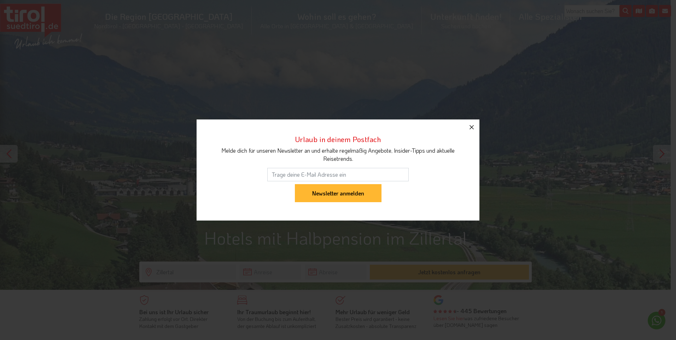
click at [471, 127] on icon "button" at bounding box center [471, 127] width 4 height 4
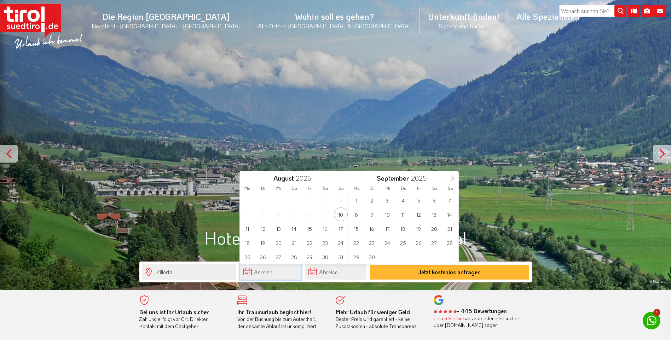
click at [259, 273] on input "text" at bounding box center [271, 271] width 62 height 15
click at [342, 231] on span "17" at bounding box center [341, 229] width 14 height 14
click at [341, 242] on span "24" at bounding box center [341, 243] width 14 height 14
type input "[DATE]"
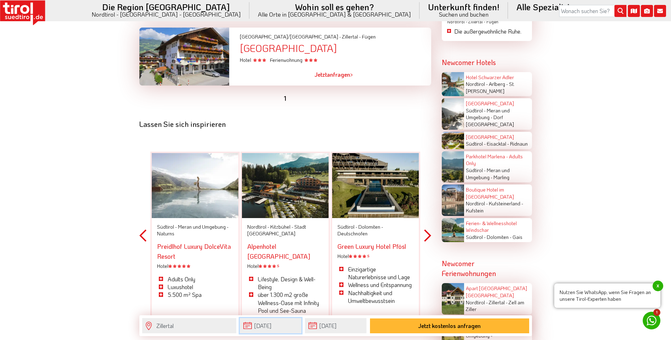
scroll to position [1202, 0]
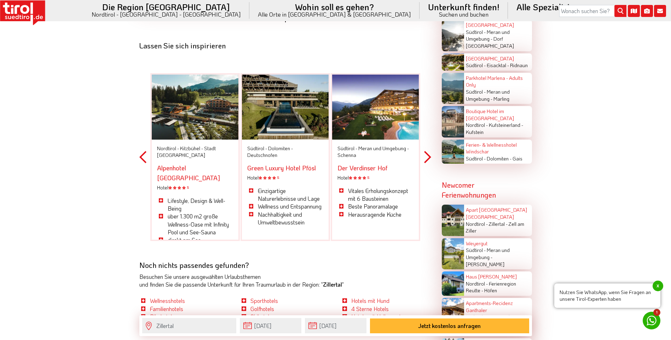
click at [429, 166] on button "Next" at bounding box center [427, 157] width 7 height 208
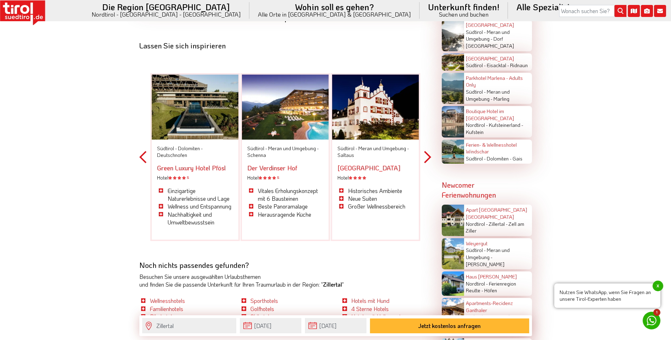
click at [141, 164] on button "Previous" at bounding box center [142, 157] width 7 height 208
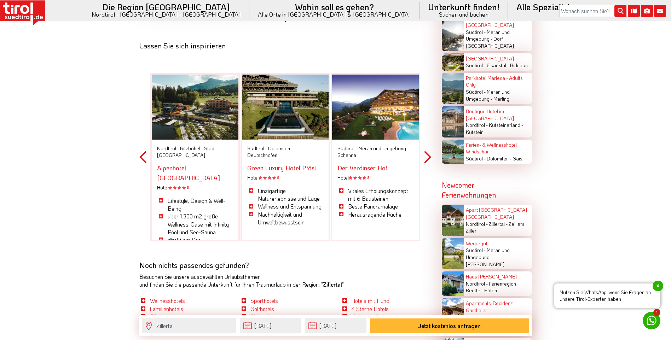
click at [141, 164] on button "Previous" at bounding box center [142, 157] width 7 height 208
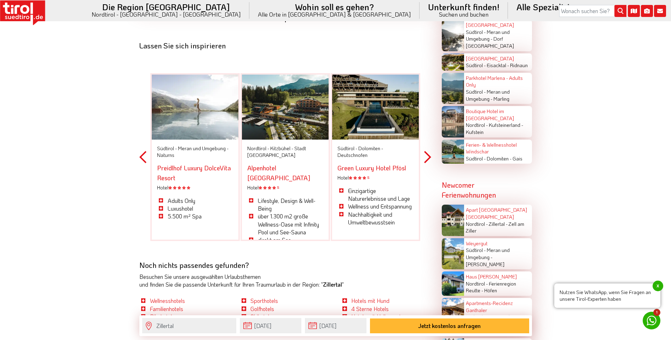
click at [141, 164] on button "Previous" at bounding box center [142, 157] width 7 height 208
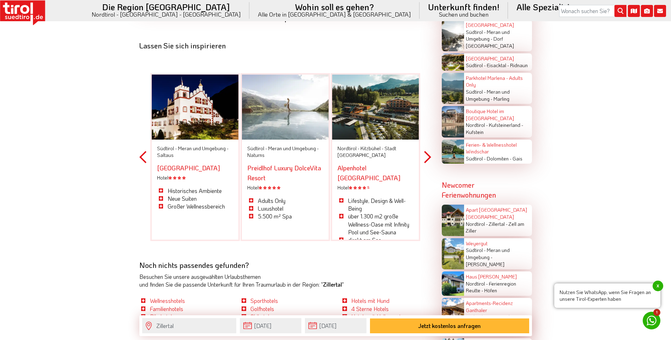
click at [141, 164] on button "Previous" at bounding box center [142, 157] width 7 height 208
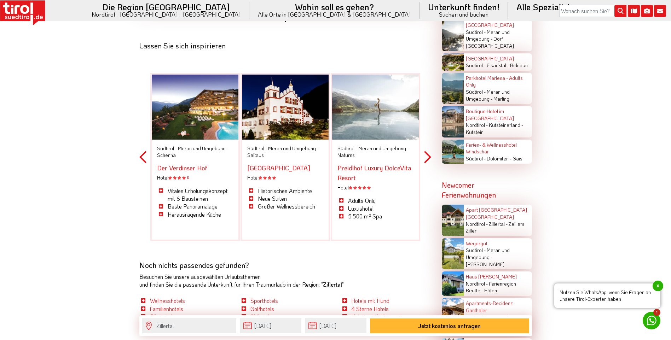
click at [141, 164] on button "Previous" at bounding box center [142, 157] width 7 height 208
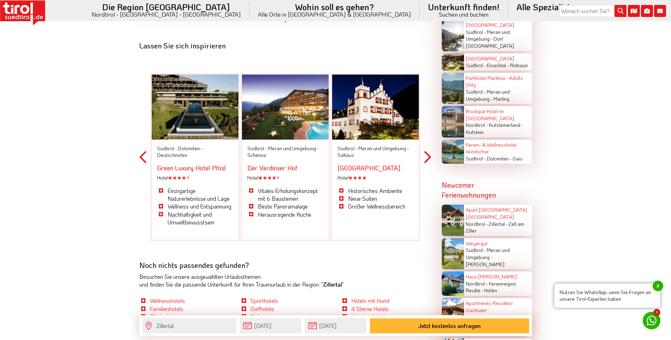
click at [141, 164] on button "Previous" at bounding box center [142, 157] width 7 height 208
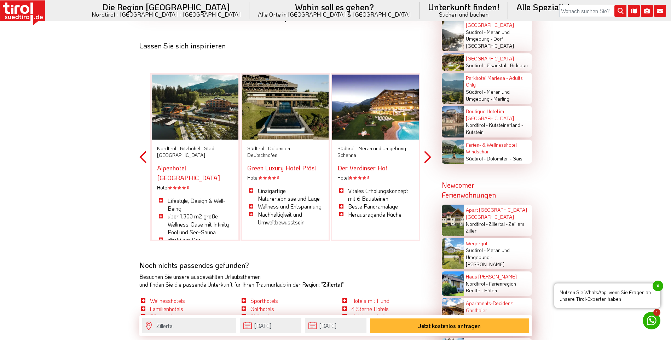
click at [141, 164] on button "Previous" at bounding box center [142, 157] width 7 height 208
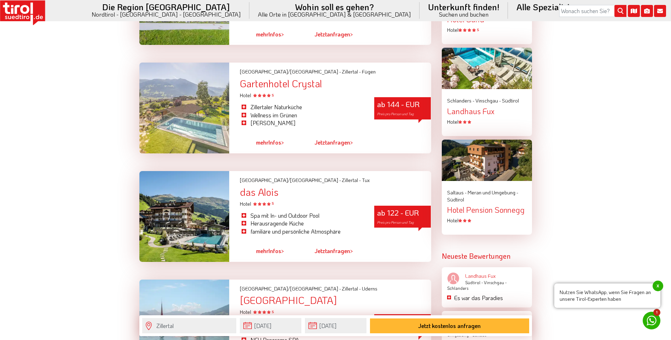
scroll to position [778, 0]
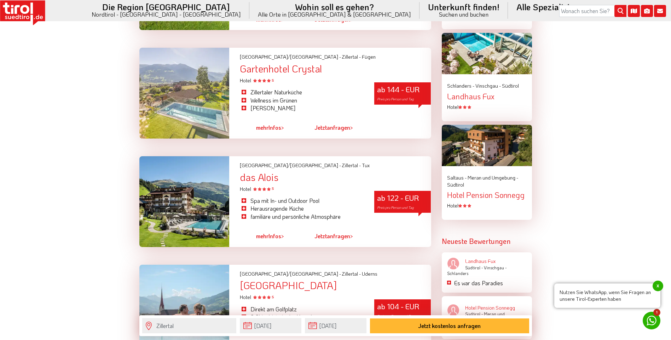
click at [273, 243] on link "mehr Infos >" at bounding box center [270, 236] width 28 height 16
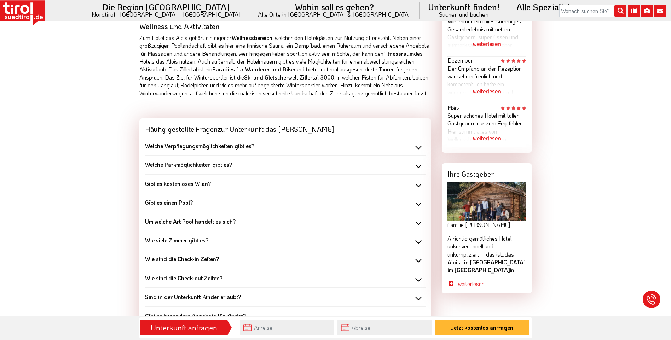
scroll to position [530, 0]
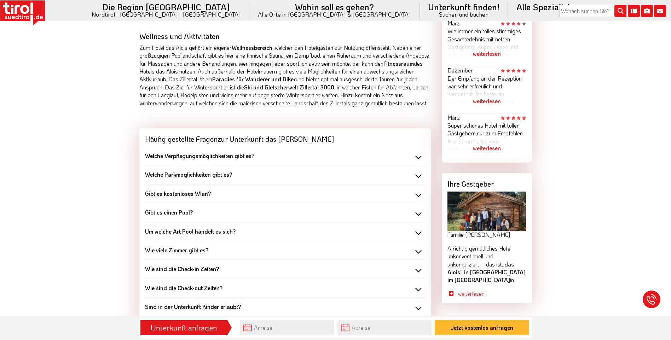
click at [419, 160] on div "Welche Verpflegungsmöglichkeiten gibt es?" at bounding box center [285, 156] width 280 height 8
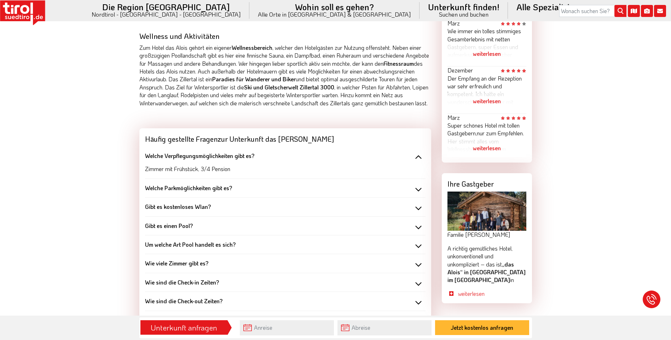
click at [419, 160] on div "Welche Verpflegungsmöglichkeiten gibt es?" at bounding box center [285, 156] width 280 height 8
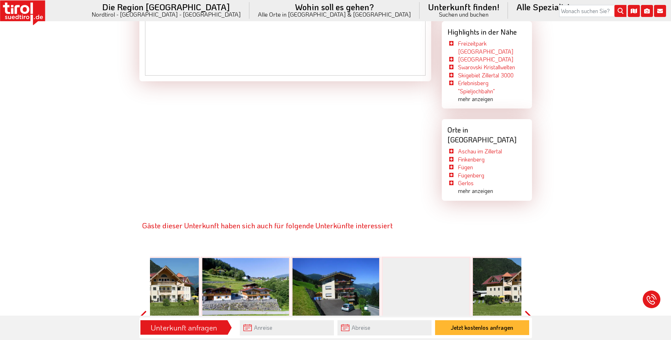
scroll to position [1061, 0]
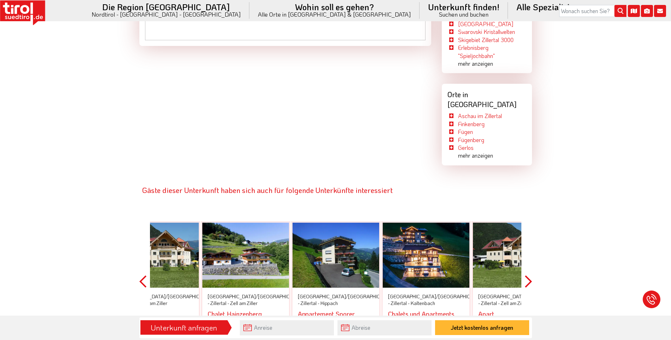
click at [145, 274] on button "Previous" at bounding box center [142, 282] width 7 height 160
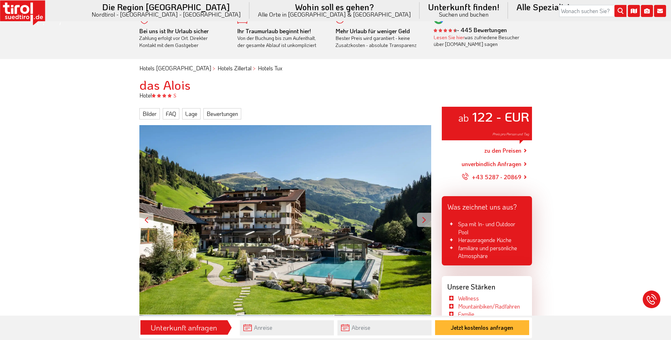
scroll to position [0, 0]
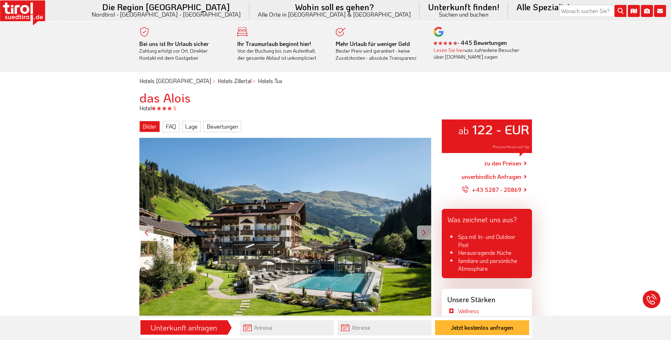
click at [149, 127] on link "Bilder" at bounding box center [149, 126] width 21 height 11
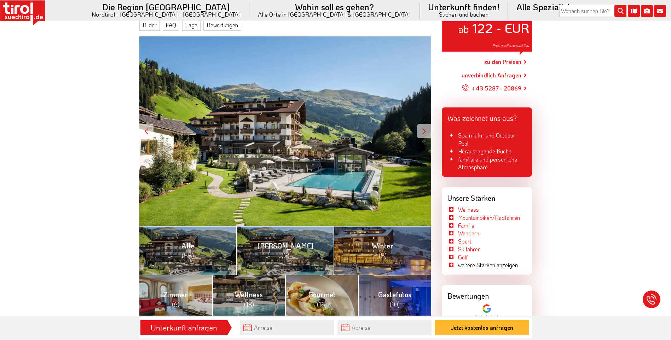
scroll to position [103, 0]
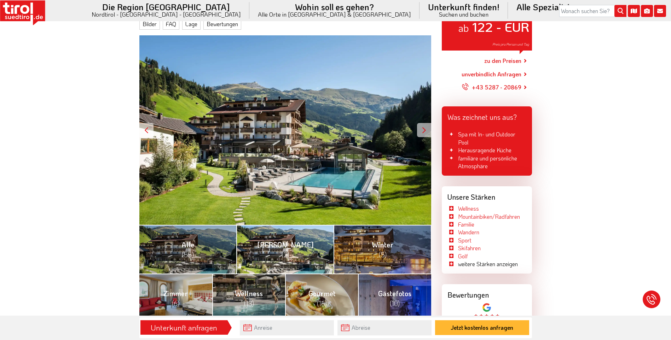
click at [281, 241] on span "Sommer (2)" at bounding box center [285, 249] width 57 height 19
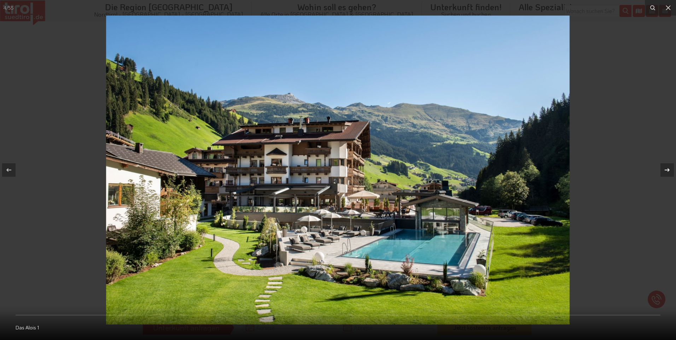
click at [668, 171] on icon at bounding box center [667, 170] width 5 height 4
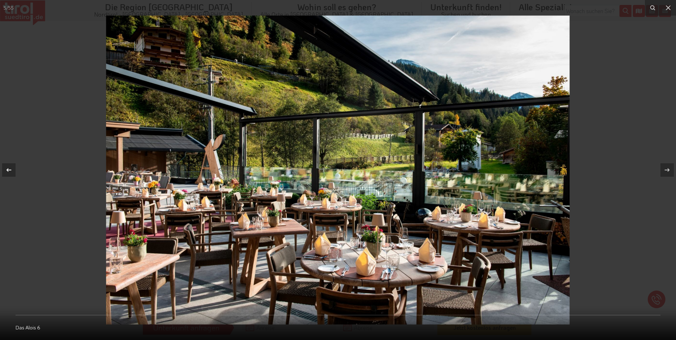
click at [6, 169] on icon at bounding box center [9, 170] width 8 height 8
click at [666, 7] on icon at bounding box center [668, 8] width 8 height 8
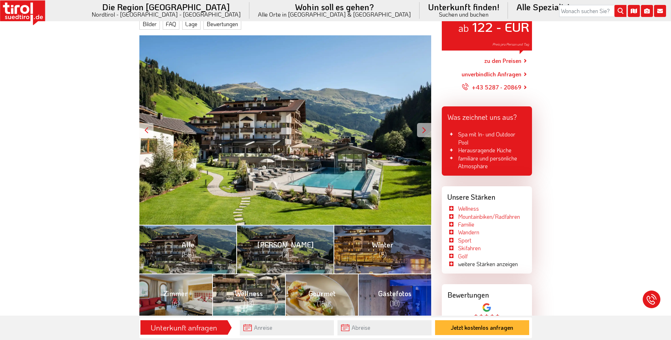
click at [244, 291] on span "Wellness (13)" at bounding box center [249, 298] width 28 height 19
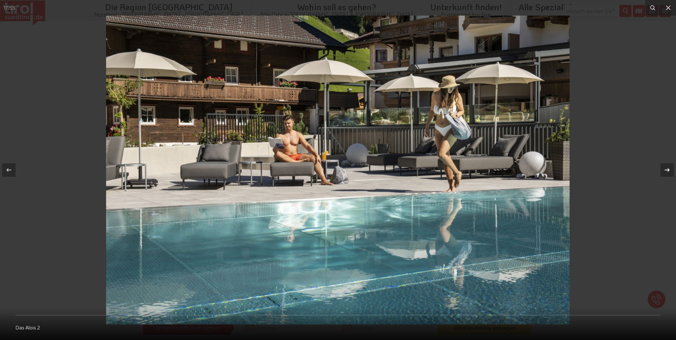
click at [667, 170] on icon at bounding box center [667, 170] width 5 height 4
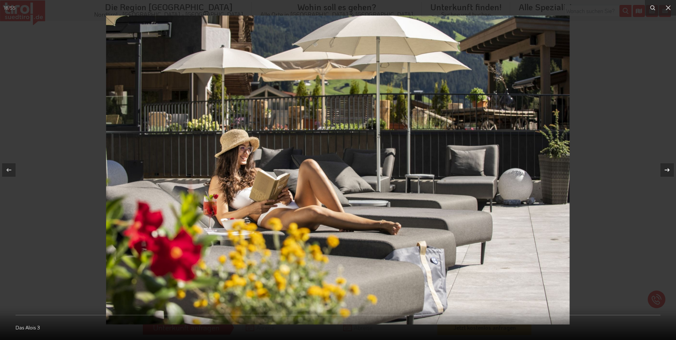
click at [667, 170] on icon at bounding box center [667, 170] width 5 height 4
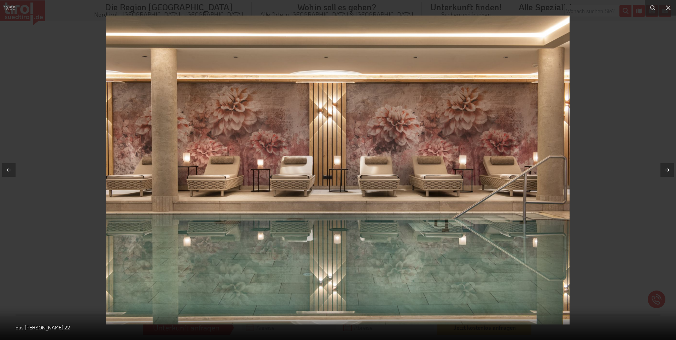
click at [667, 170] on icon at bounding box center [667, 170] width 5 height 4
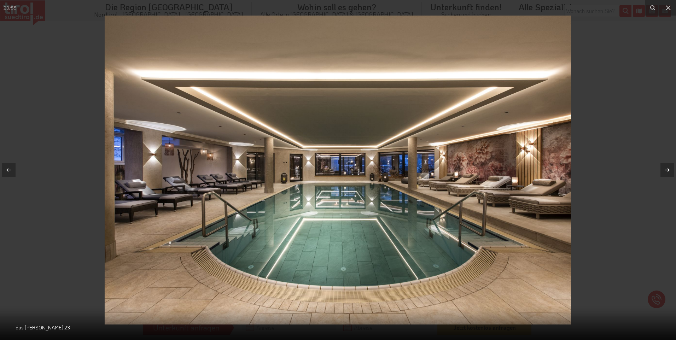
click at [667, 170] on icon at bounding box center [667, 170] width 5 height 4
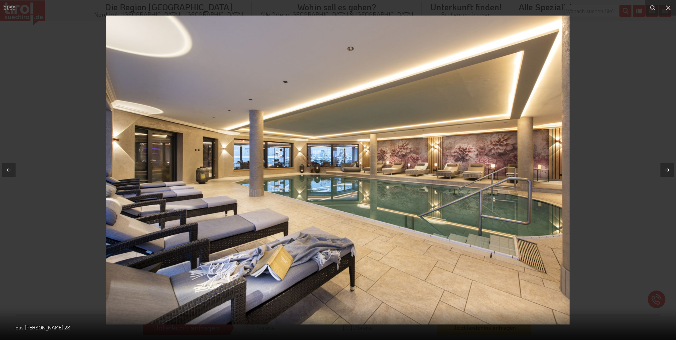
click at [667, 170] on icon at bounding box center [667, 170] width 5 height 4
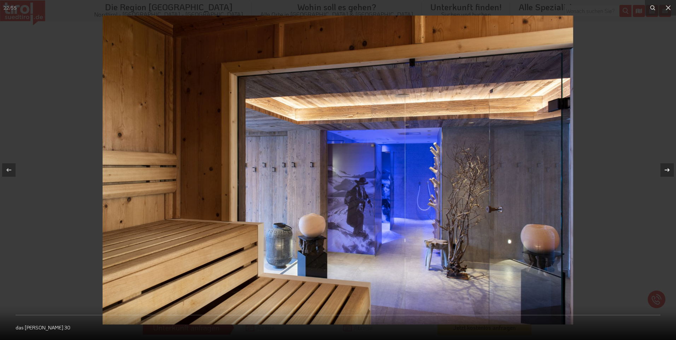
click at [667, 170] on icon at bounding box center [667, 170] width 5 height 4
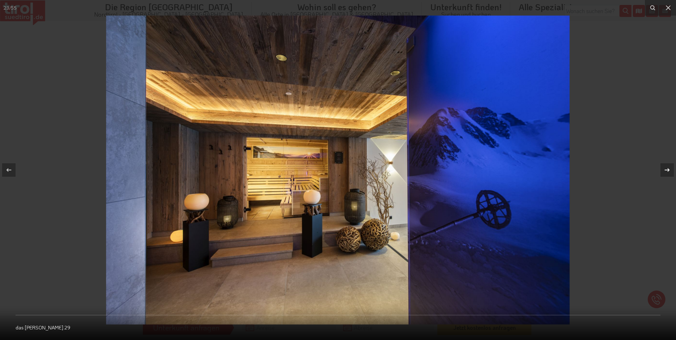
click at [667, 170] on icon at bounding box center [667, 170] width 5 height 4
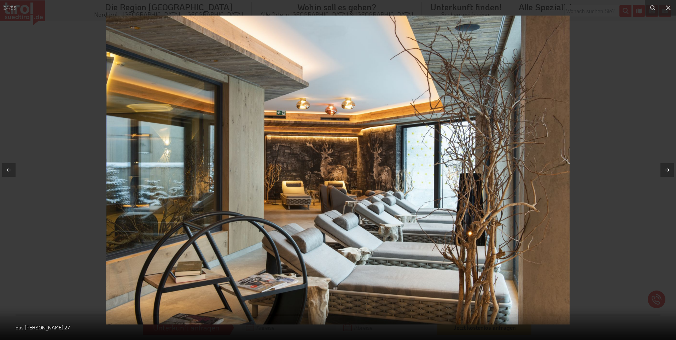
click at [667, 170] on icon at bounding box center [667, 170] width 5 height 4
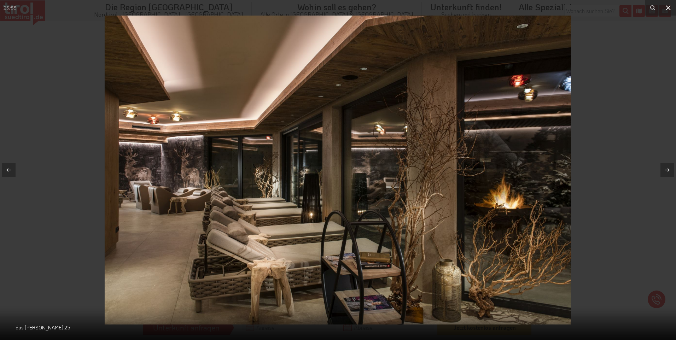
click at [668, 7] on icon at bounding box center [668, 8] width 8 height 8
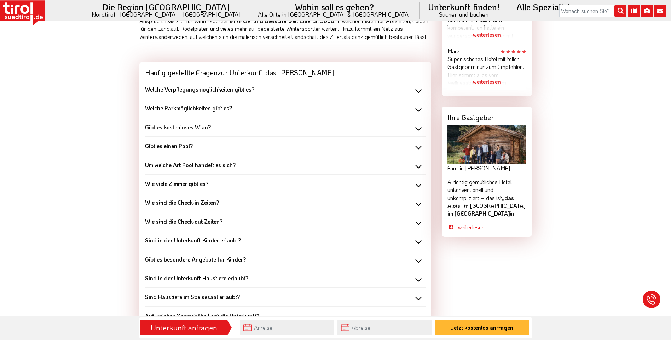
scroll to position [597, 0]
click at [419, 149] on div "Gibt es einen Pool?" at bounding box center [285, 145] width 280 height 8
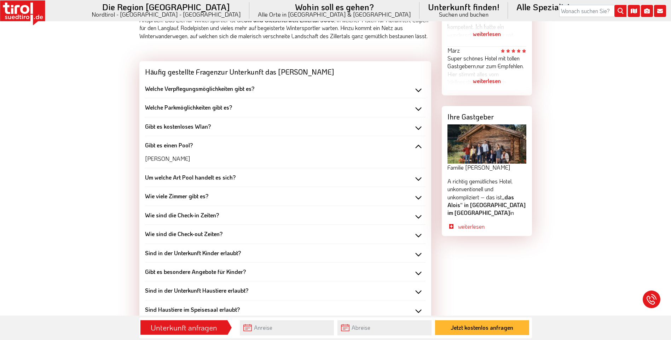
click at [419, 149] on div "Gibt es einen Pool?" at bounding box center [285, 145] width 280 height 8
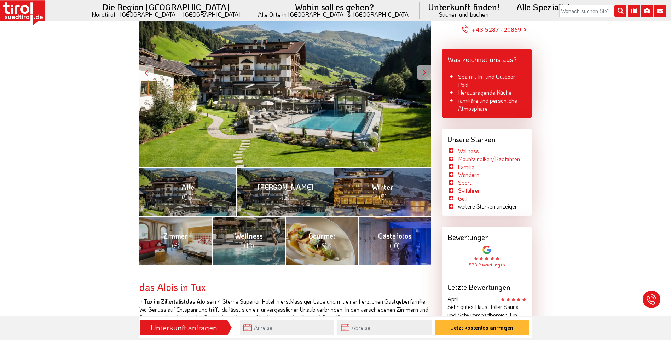
scroll to position [0, 0]
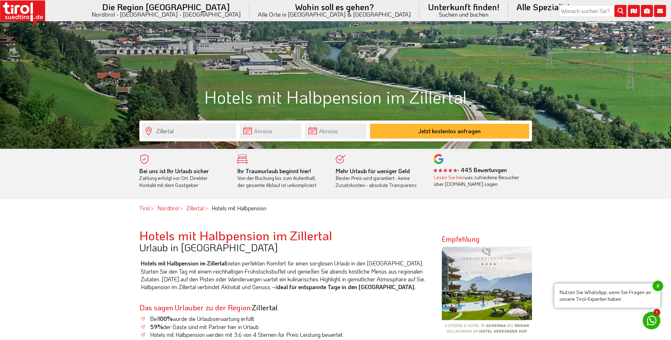
scroll to position [141, 0]
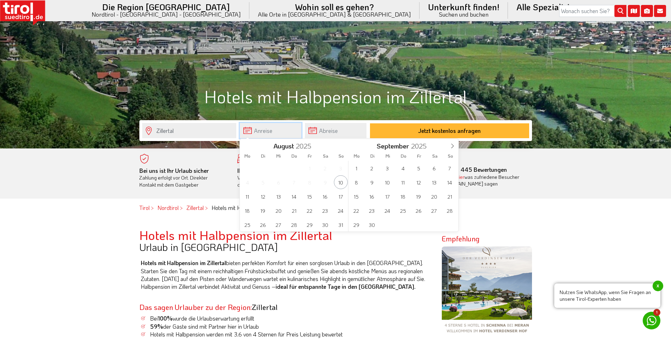
click at [264, 131] on input "text" at bounding box center [271, 130] width 62 height 15
click at [340, 195] on span "17" at bounding box center [341, 196] width 14 height 14
click at [342, 209] on span "24" at bounding box center [341, 211] width 14 height 14
type input "[DATE]"
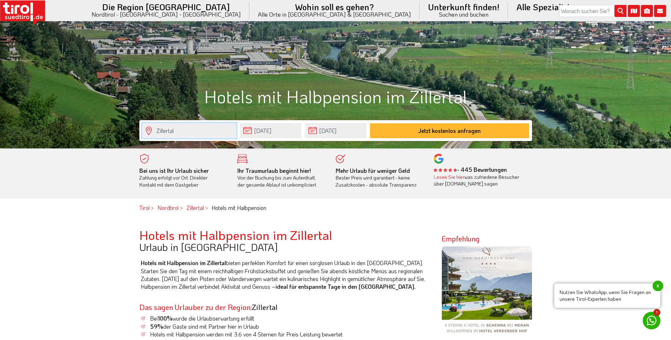
click at [168, 130] on input "Zillertal" at bounding box center [189, 130] width 94 height 15
click at [197, 132] on input "Zillerstummtal" at bounding box center [189, 130] width 94 height 15
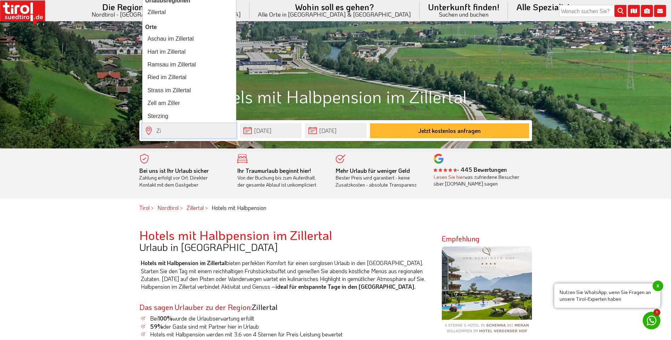
type input "Z"
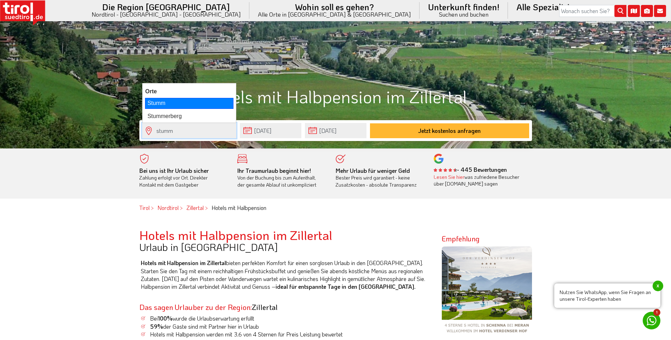
click at [162, 102] on div "Stumm" at bounding box center [189, 103] width 88 height 11
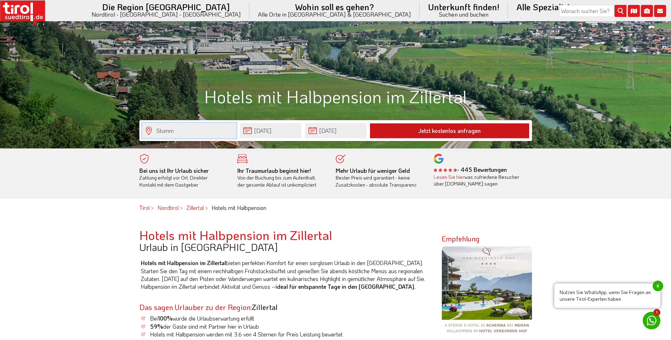
type input "Stumm"
click at [476, 128] on button "Jetzt kostenlos anfragen" at bounding box center [449, 130] width 159 height 15
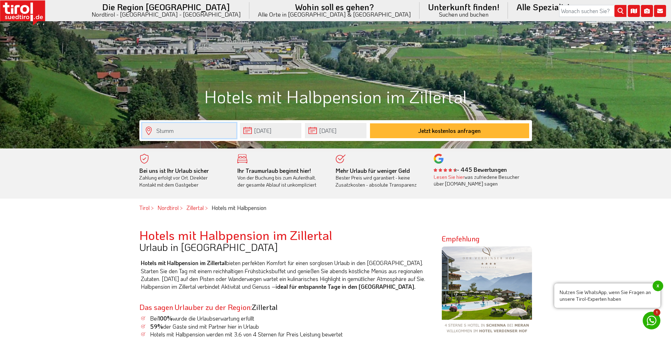
click at [177, 129] on input "Stumm" at bounding box center [189, 130] width 94 height 15
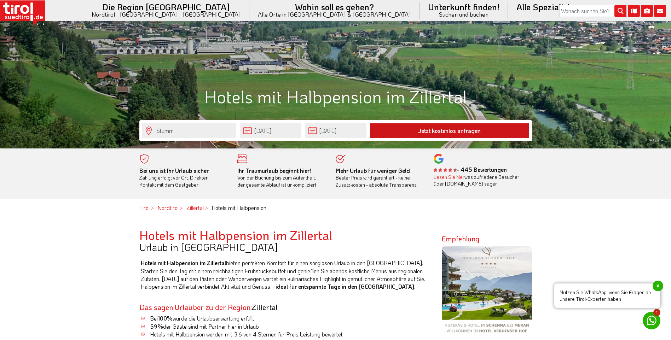
click at [472, 132] on button "Jetzt kostenlos anfragen" at bounding box center [449, 130] width 159 height 15
